Goal: Task Accomplishment & Management: Manage account settings

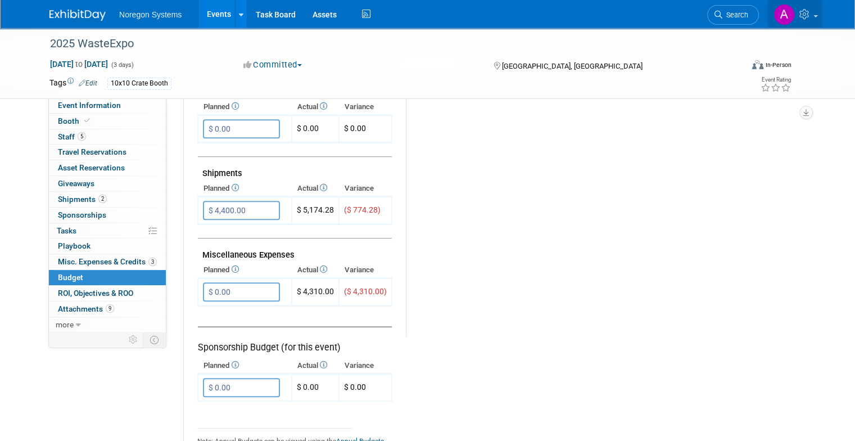
click at [795, 16] on img at bounding box center [783, 14] width 21 height 21
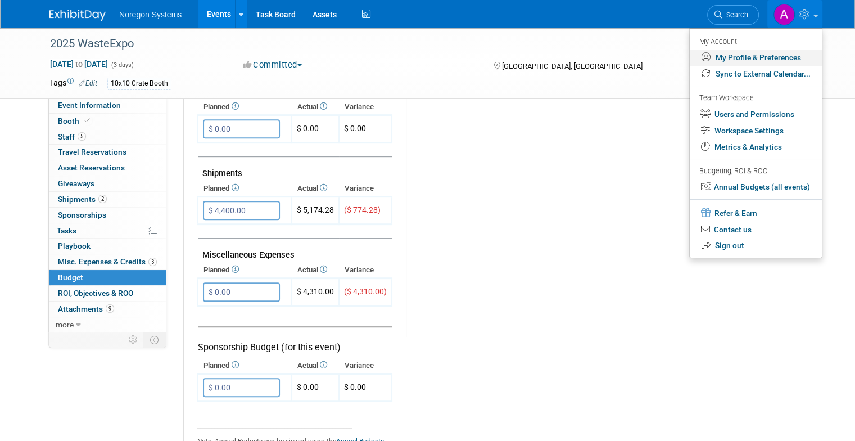
click at [767, 64] on link "My Profile & Preferences" at bounding box center [756, 57] width 132 height 16
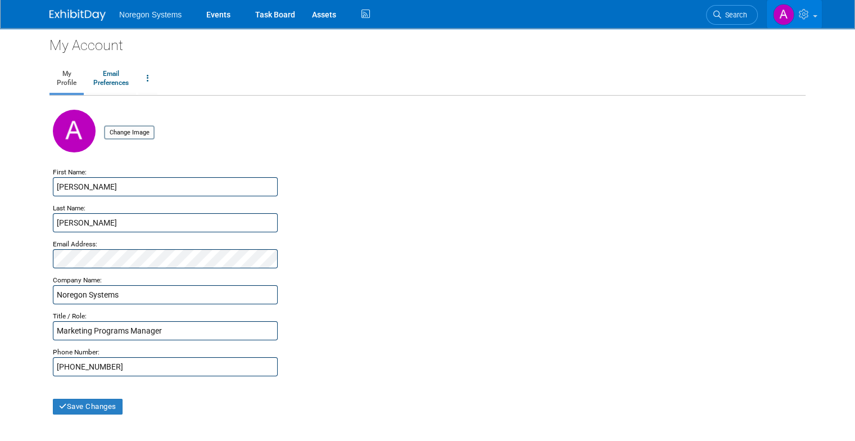
click at [822, 14] on link at bounding box center [794, 14] width 55 height 28
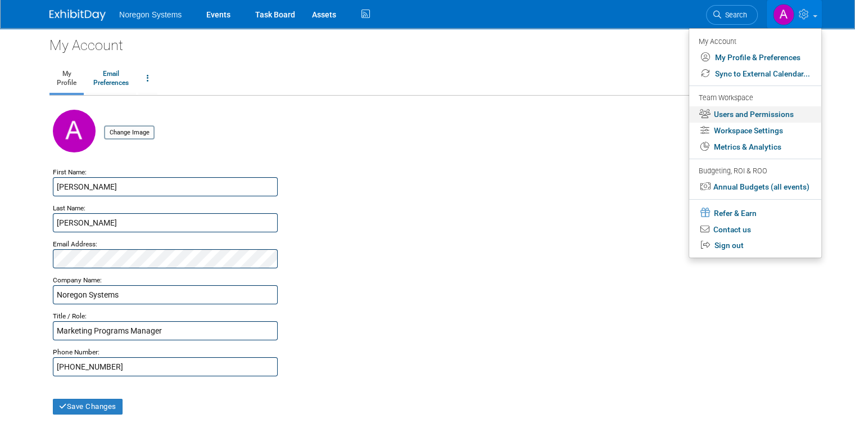
click at [782, 117] on link "Users and Permissions" at bounding box center [755, 114] width 132 height 16
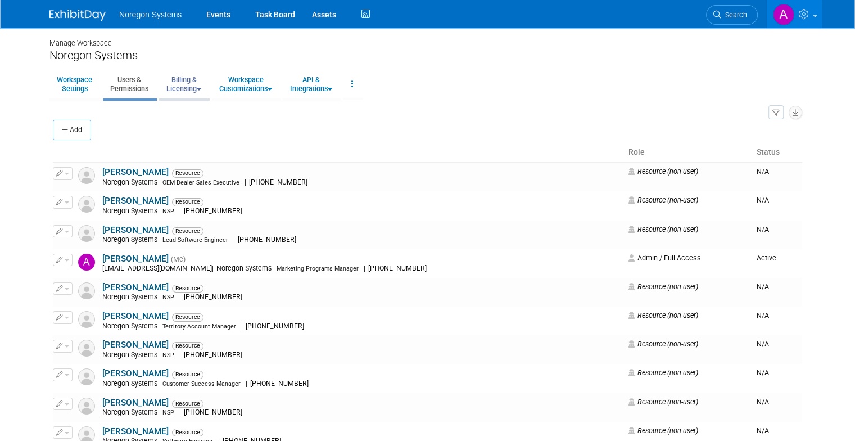
click at [174, 92] on link "Billing & Licensing" at bounding box center [183, 84] width 49 height 28
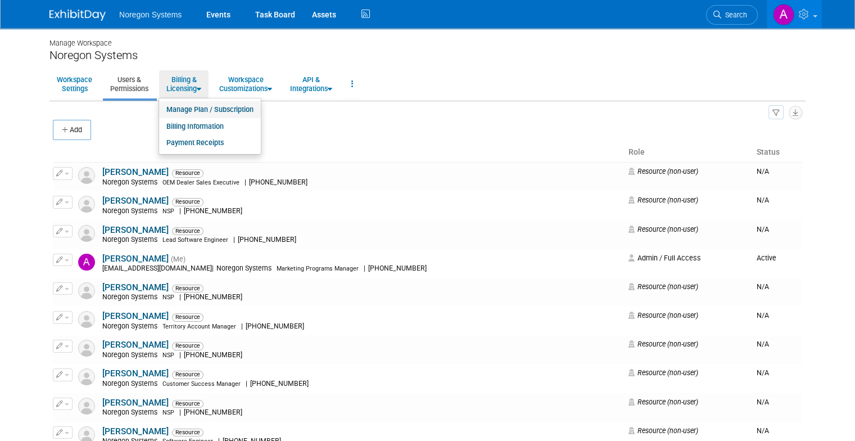
click at [190, 112] on link "Manage Plan / Subscription" at bounding box center [210, 109] width 102 height 17
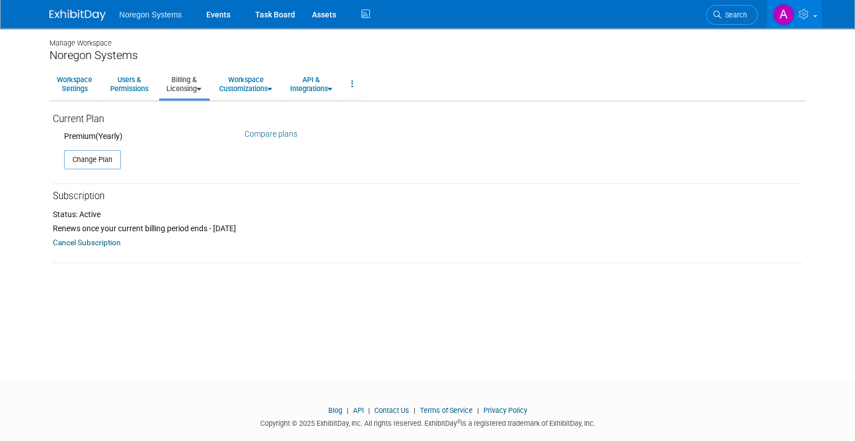
click at [271, 135] on link "Compare plans" at bounding box center [270, 133] width 53 height 9
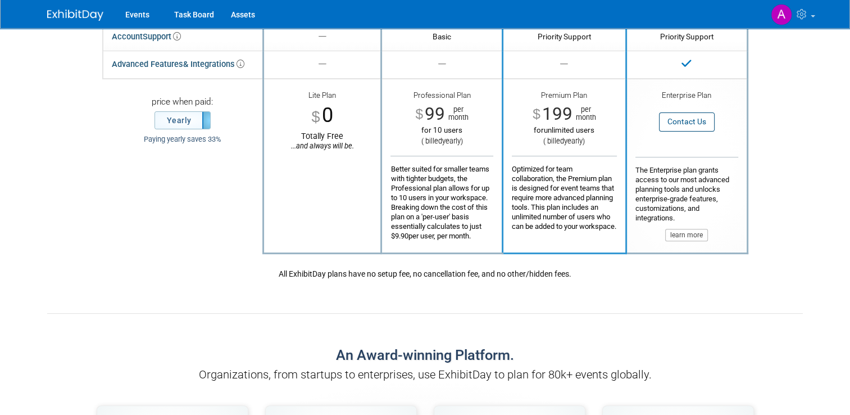
scroll to position [225, 0]
